Goal: Task Accomplishment & Management: Manage account settings

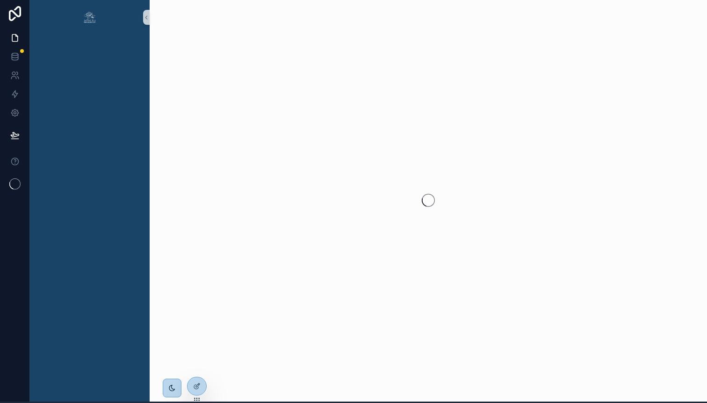
scroll to position [1, 0]
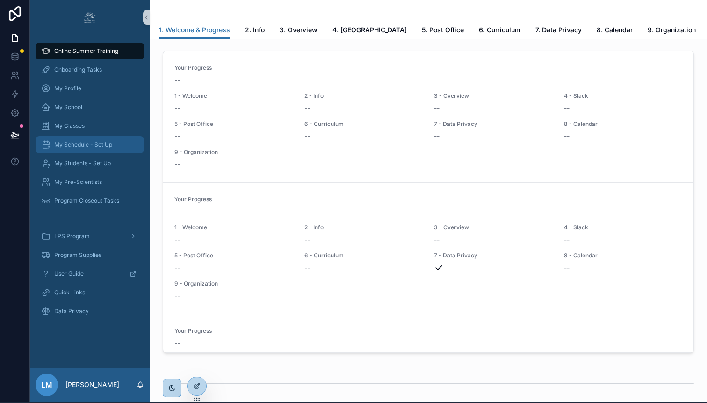
click at [66, 146] on span "My Schedule - Set Up" at bounding box center [83, 144] width 58 height 7
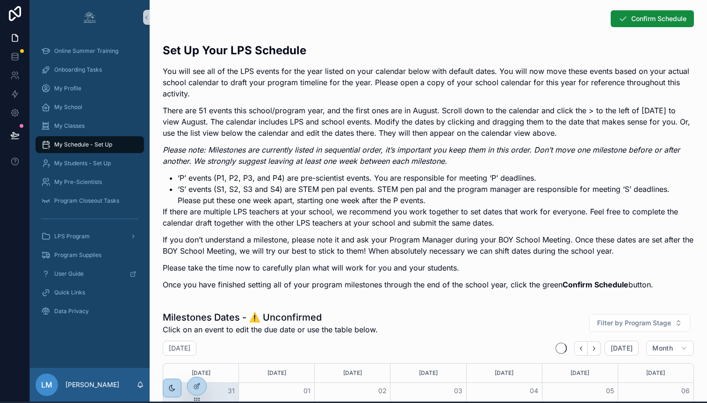
scroll to position [80, 0]
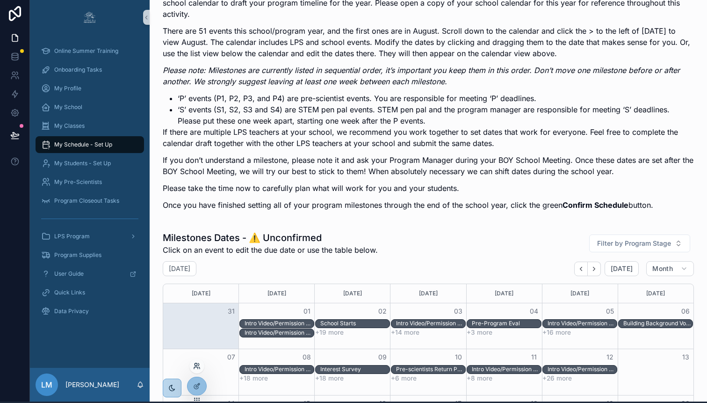
click at [198, 369] on icon at bounding box center [196, 365] width 7 height 7
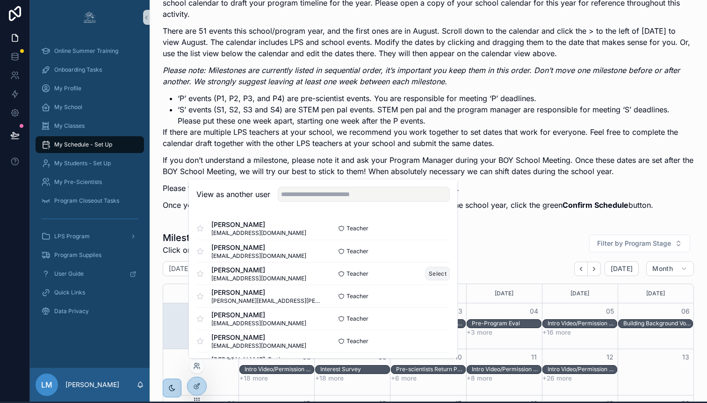
click at [439, 273] on button "Select" at bounding box center [438, 274] width 24 height 14
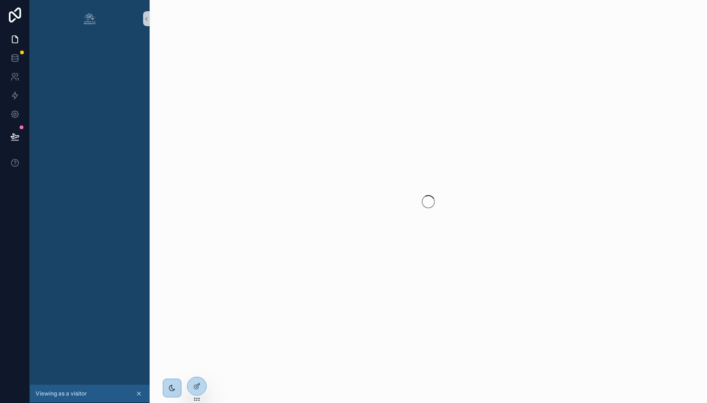
scroll to position [1, 0]
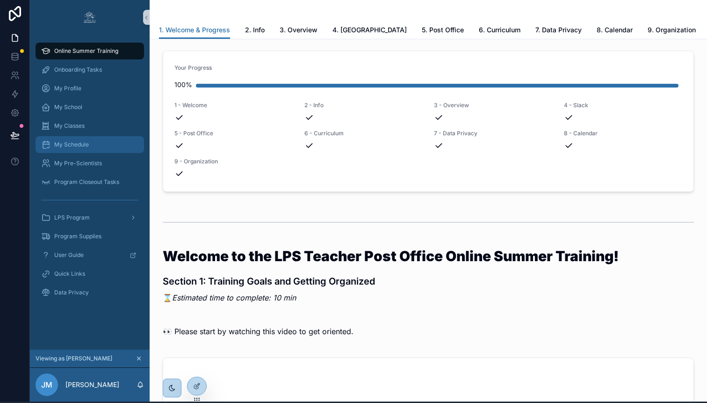
click at [71, 143] on span "My Schedule" at bounding box center [71, 144] width 35 height 7
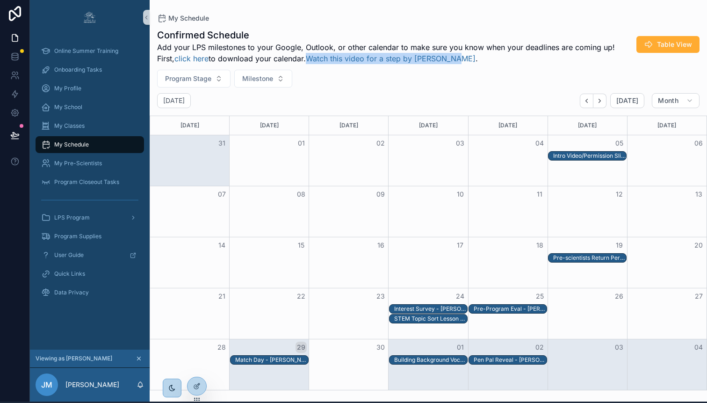
click at [412, 35] on h1 "Confirmed Schedule" at bounding box center [393, 35] width 473 height 13
